Goal: Find specific page/section: Find specific page/section

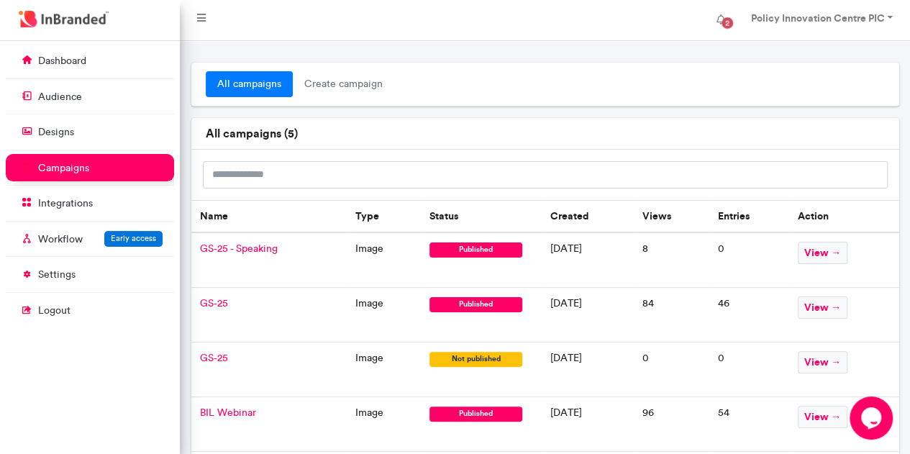
scroll to position [6, 1]
click at [841, 307] on span "view →" at bounding box center [823, 307] width 50 height 22
